Goal: Task Accomplishment & Management: Manage account settings

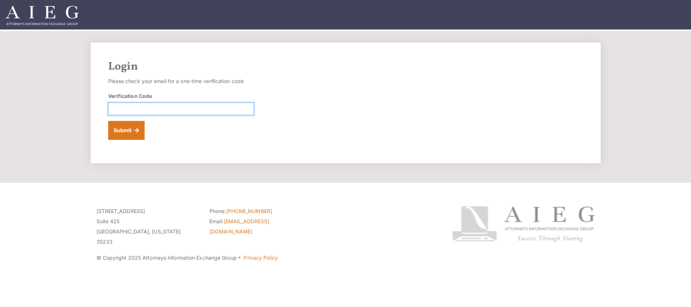
click at [148, 112] on input "Verification Code" at bounding box center [181, 109] width 146 height 12
click at [81, 127] on section "Login Please check your email for a one-time verification code Verification Cod…" at bounding box center [345, 107] width 691 height 152
click at [53, 15] on img at bounding box center [42, 15] width 73 height 19
click at [205, 110] on input "Verification Code" at bounding box center [181, 109] width 146 height 12
paste input "712695"
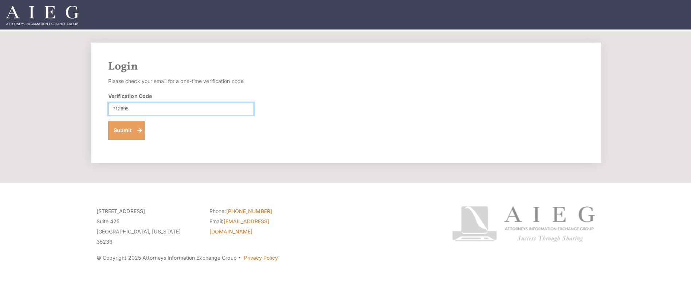
type input "712695"
click at [132, 128] on button "Submit" at bounding box center [126, 130] width 37 height 19
